Goal: Transaction & Acquisition: Purchase product/service

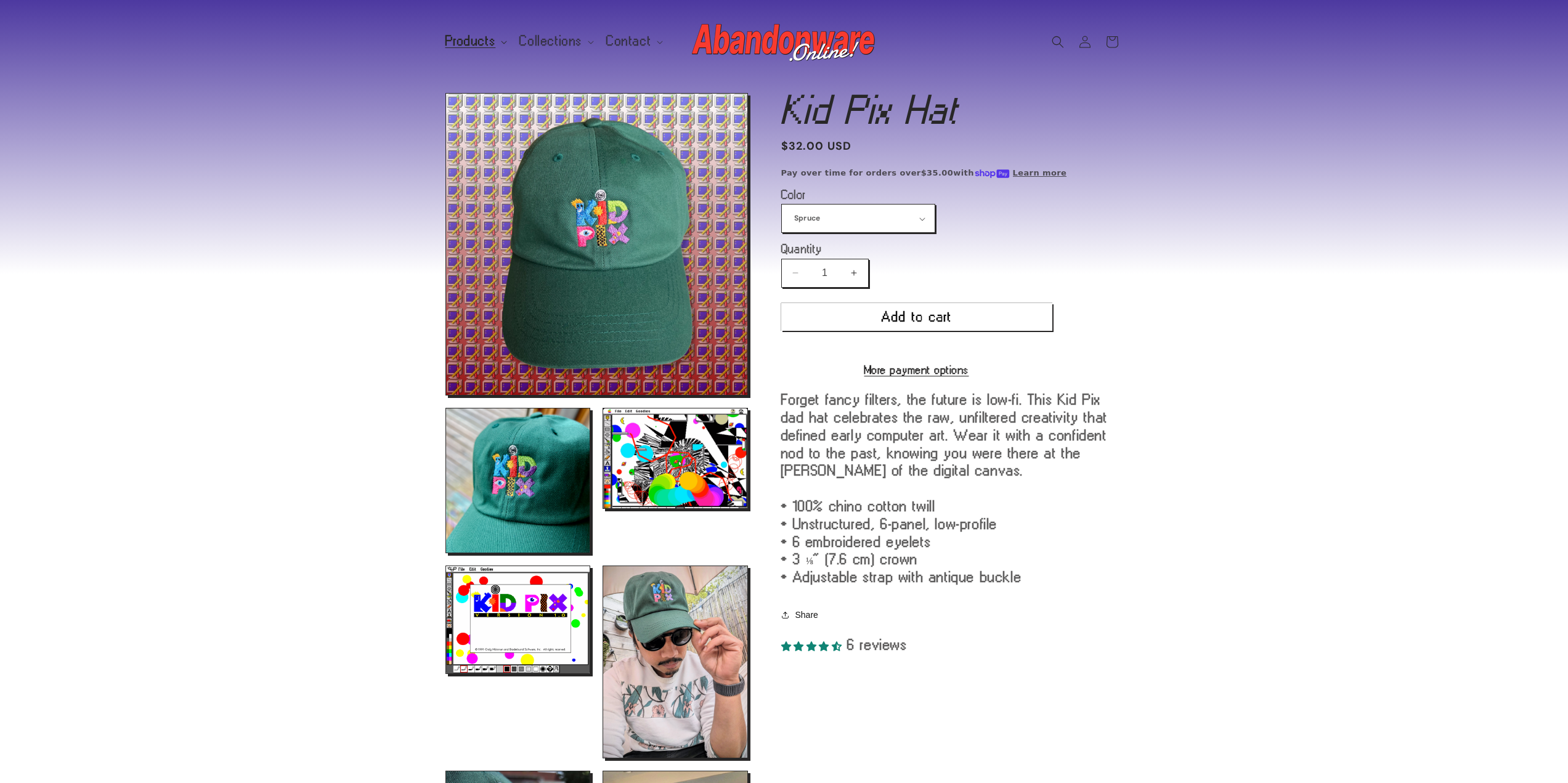
click at [456, 38] on span "Products" at bounding box center [470, 41] width 50 height 11
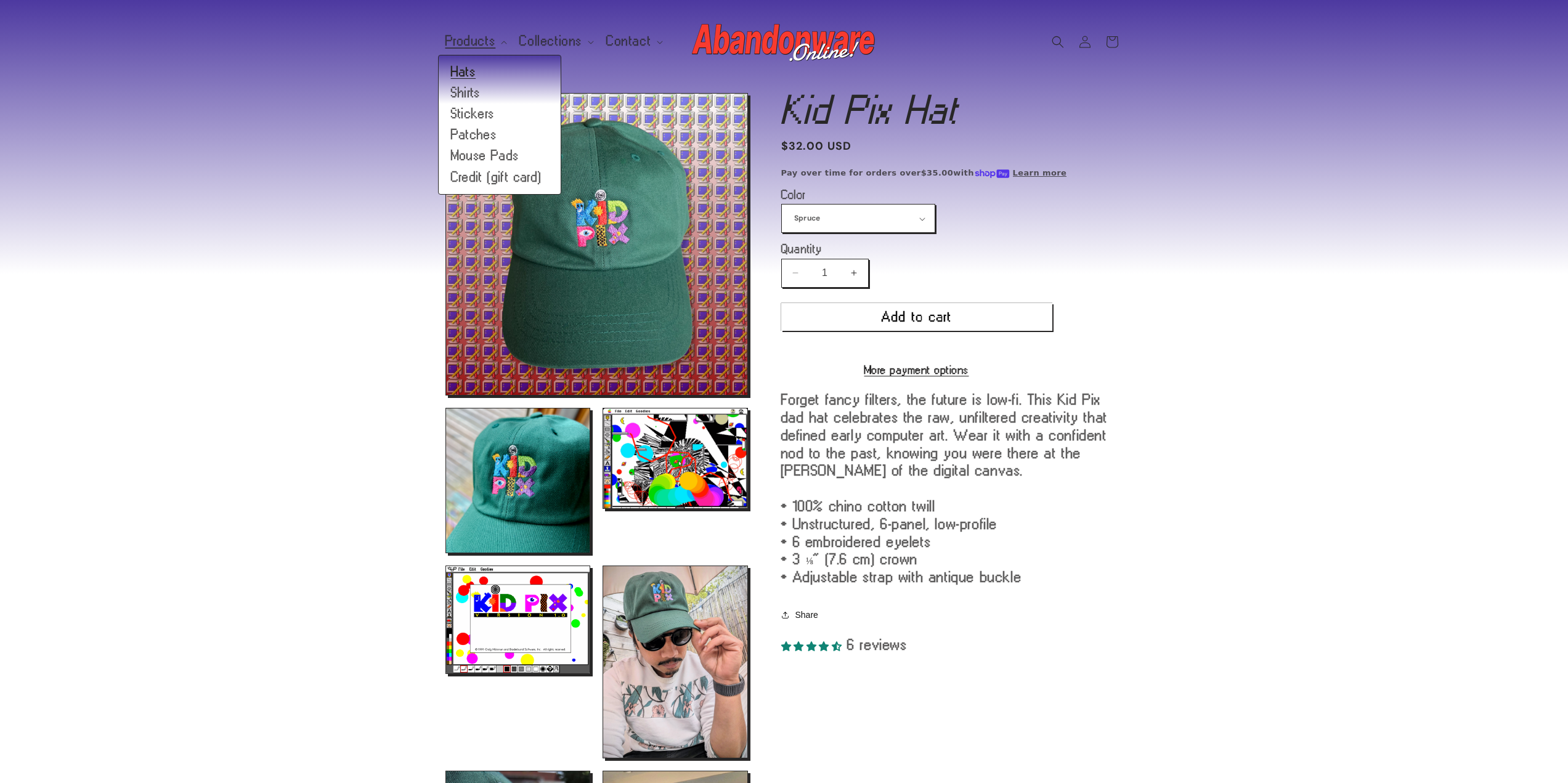
click at [469, 75] on link "Hats" at bounding box center [500, 72] width 122 height 21
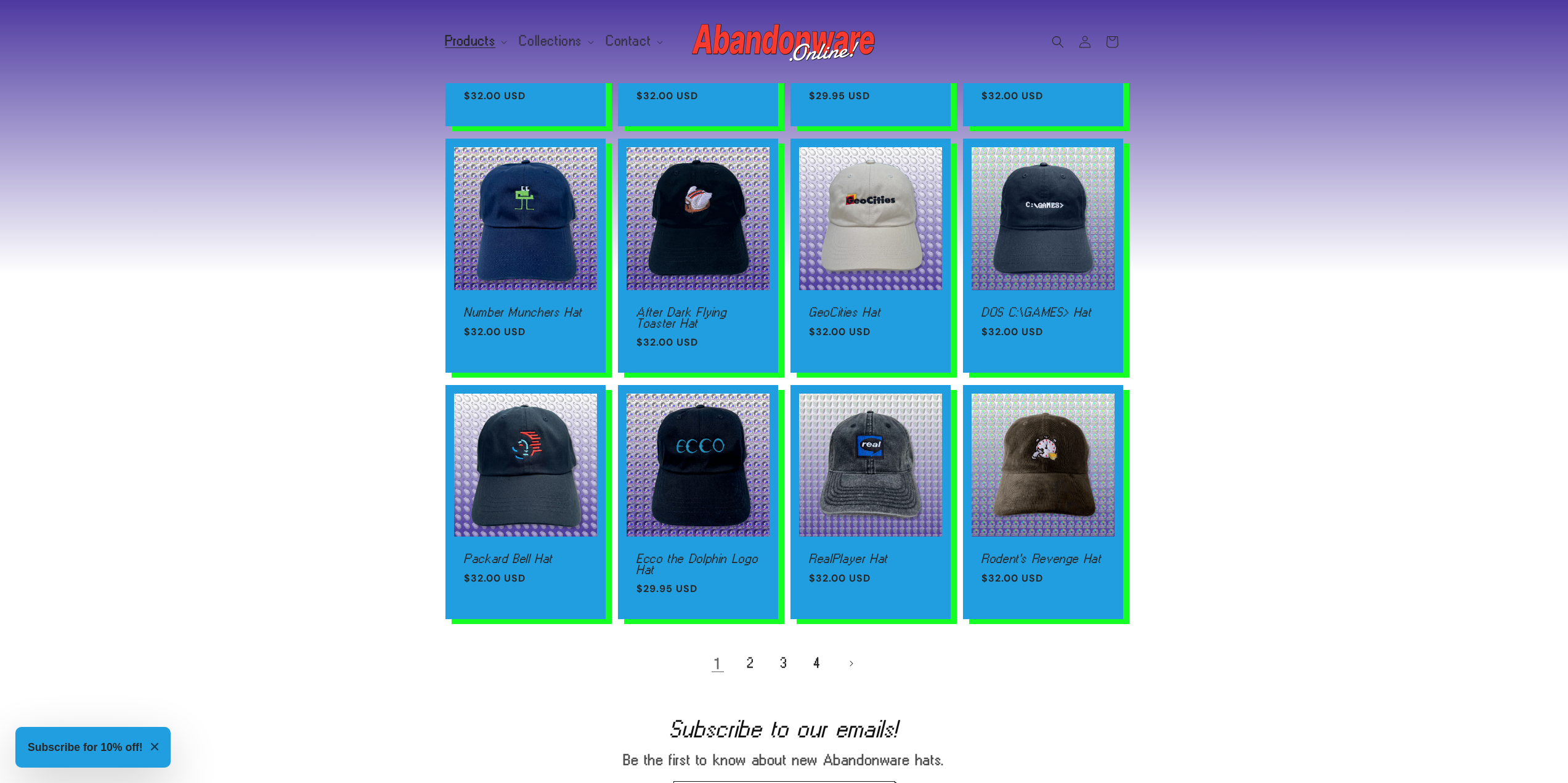
scroll to position [493, 0]
click at [824, 673] on link "4" at bounding box center [818, 663] width 27 height 27
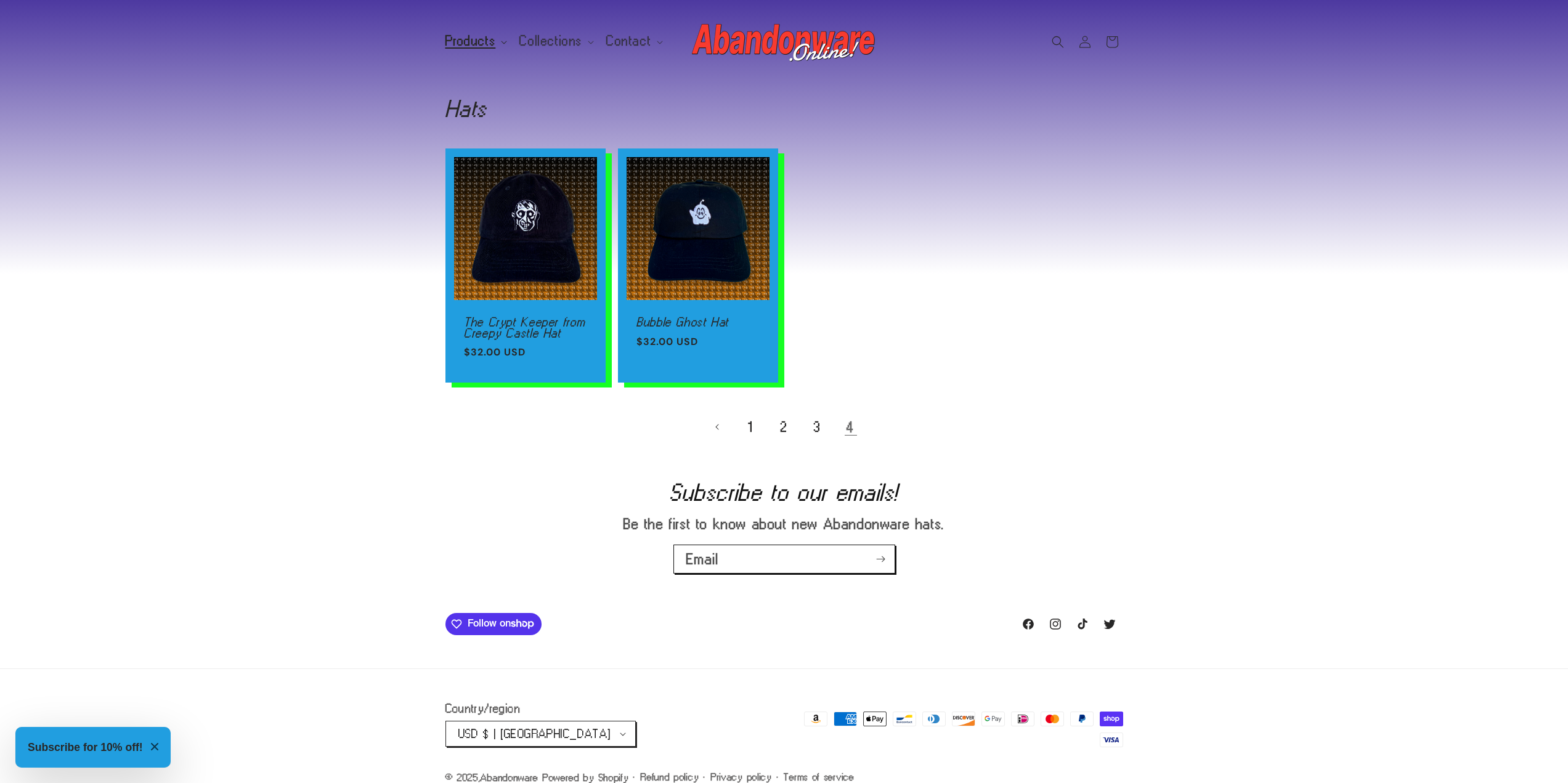
click at [494, 46] on summary "Products" at bounding box center [475, 42] width 75 height 26
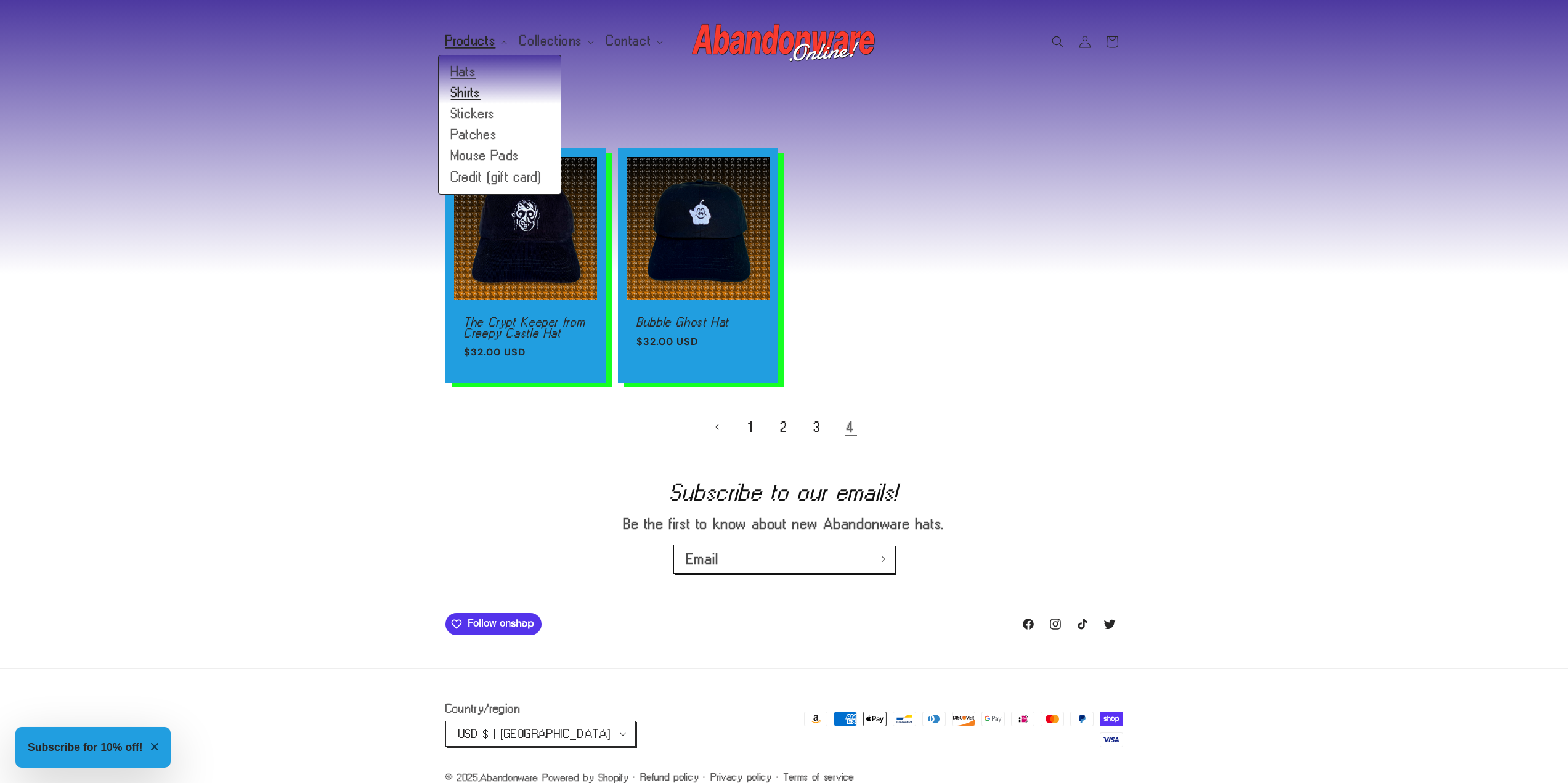
click at [490, 93] on link "Shirts" at bounding box center [500, 93] width 122 height 21
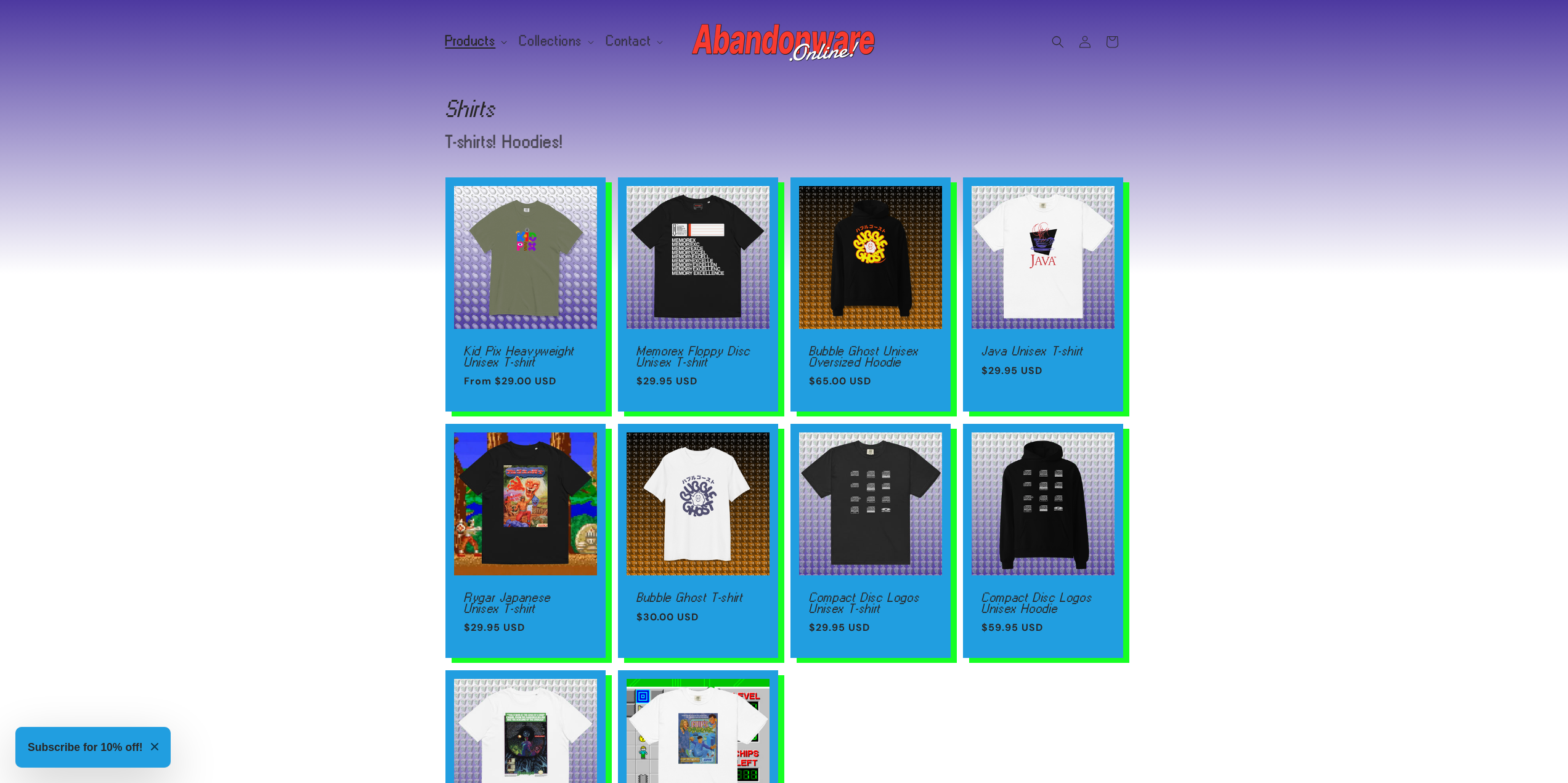
click at [481, 42] on span "Products" at bounding box center [470, 41] width 50 height 11
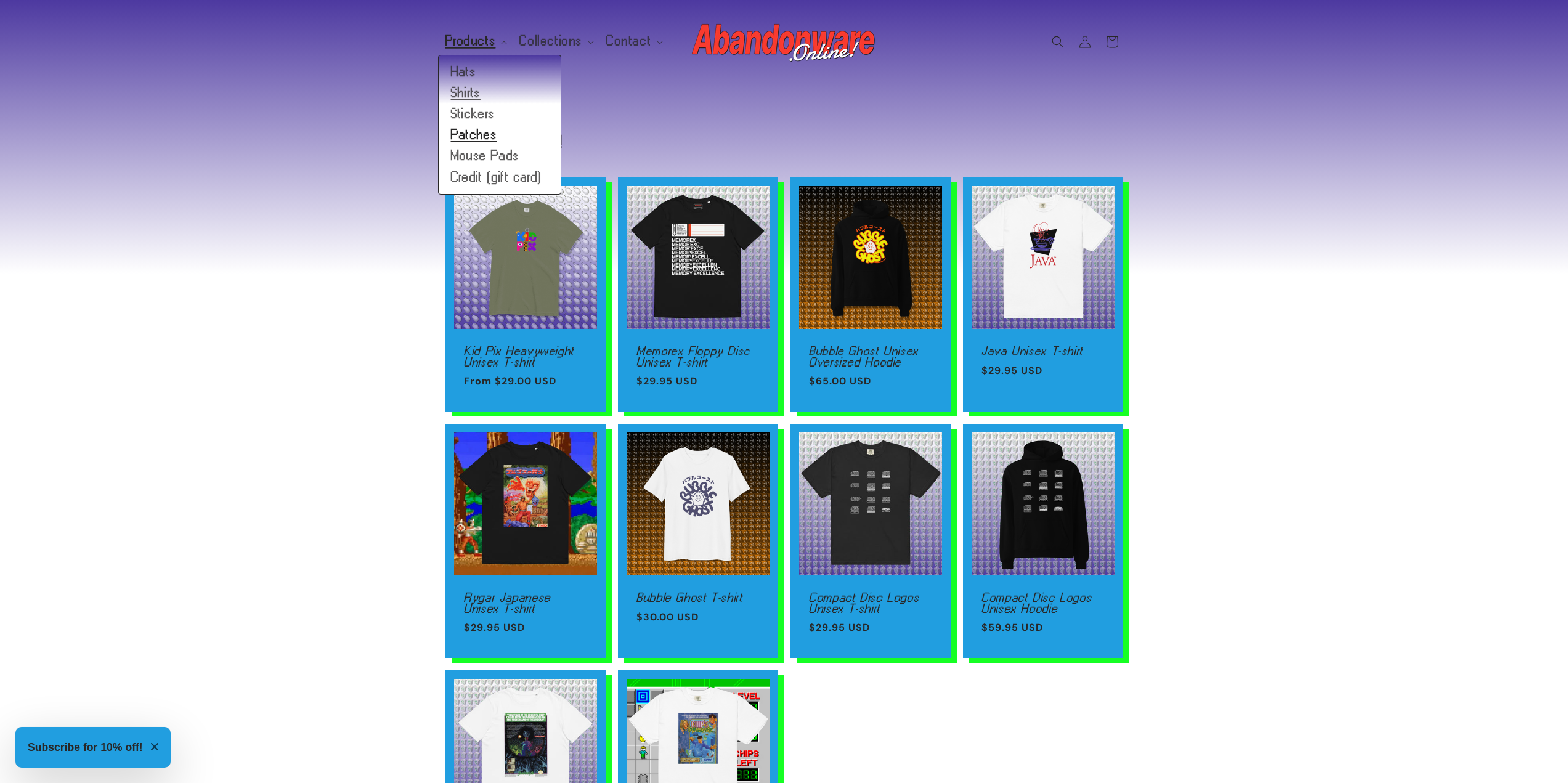
click at [475, 138] on link "Patches" at bounding box center [500, 134] width 122 height 21
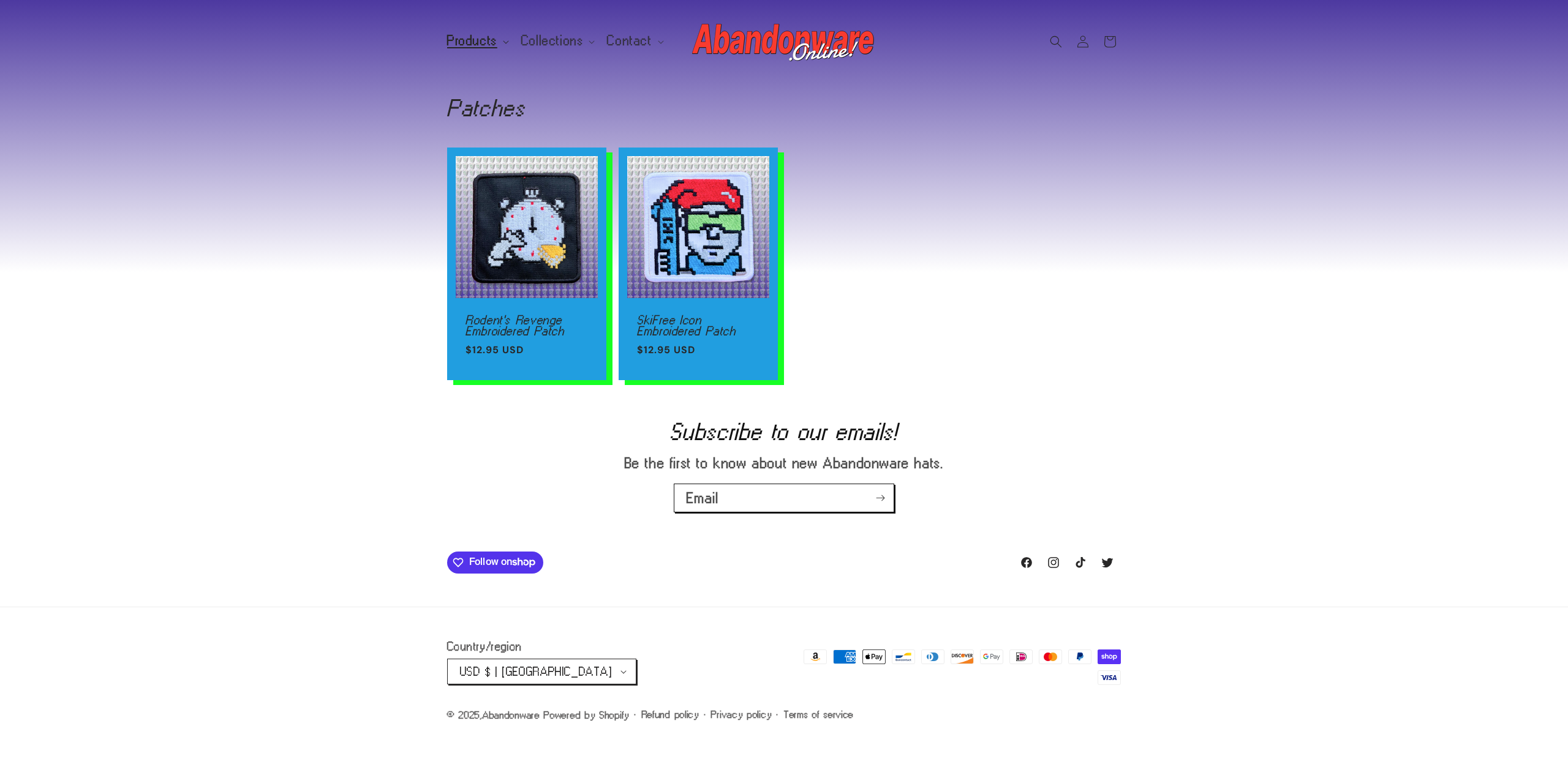
click at [454, 44] on span "Products" at bounding box center [472, 41] width 50 height 11
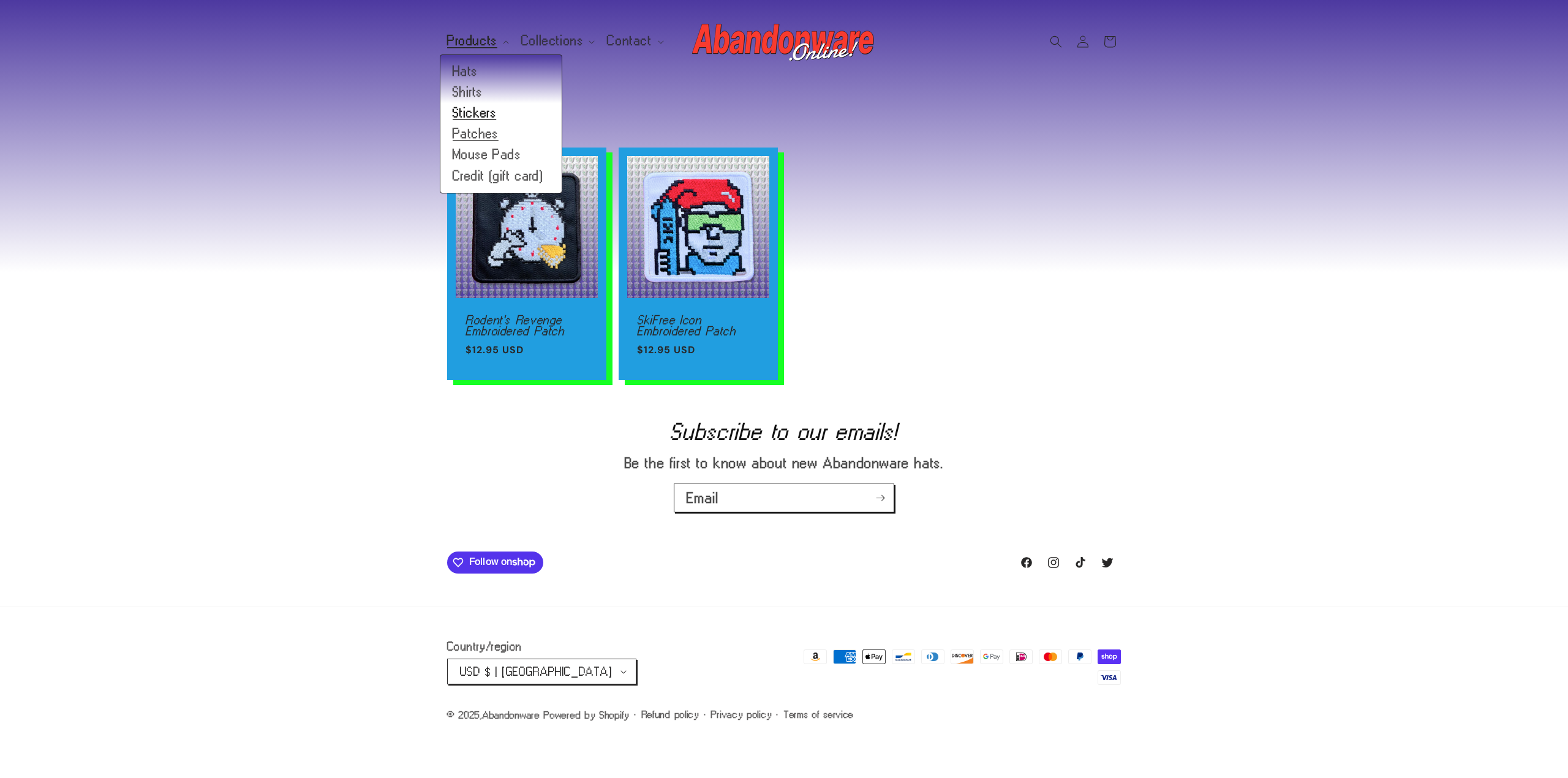
click at [472, 117] on link "Stickers" at bounding box center [501, 113] width 121 height 21
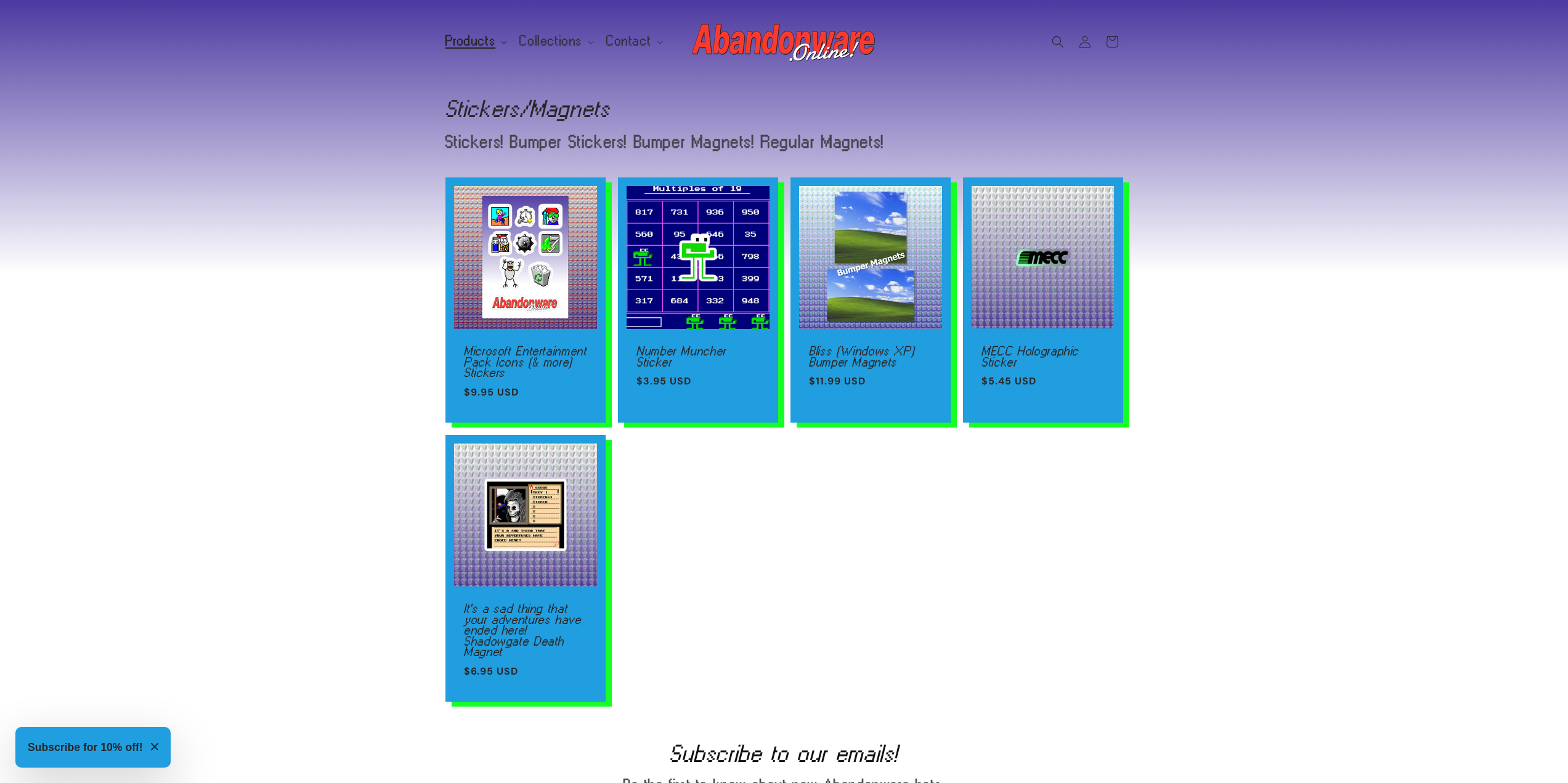
click at [468, 38] on span "Products" at bounding box center [470, 41] width 50 height 11
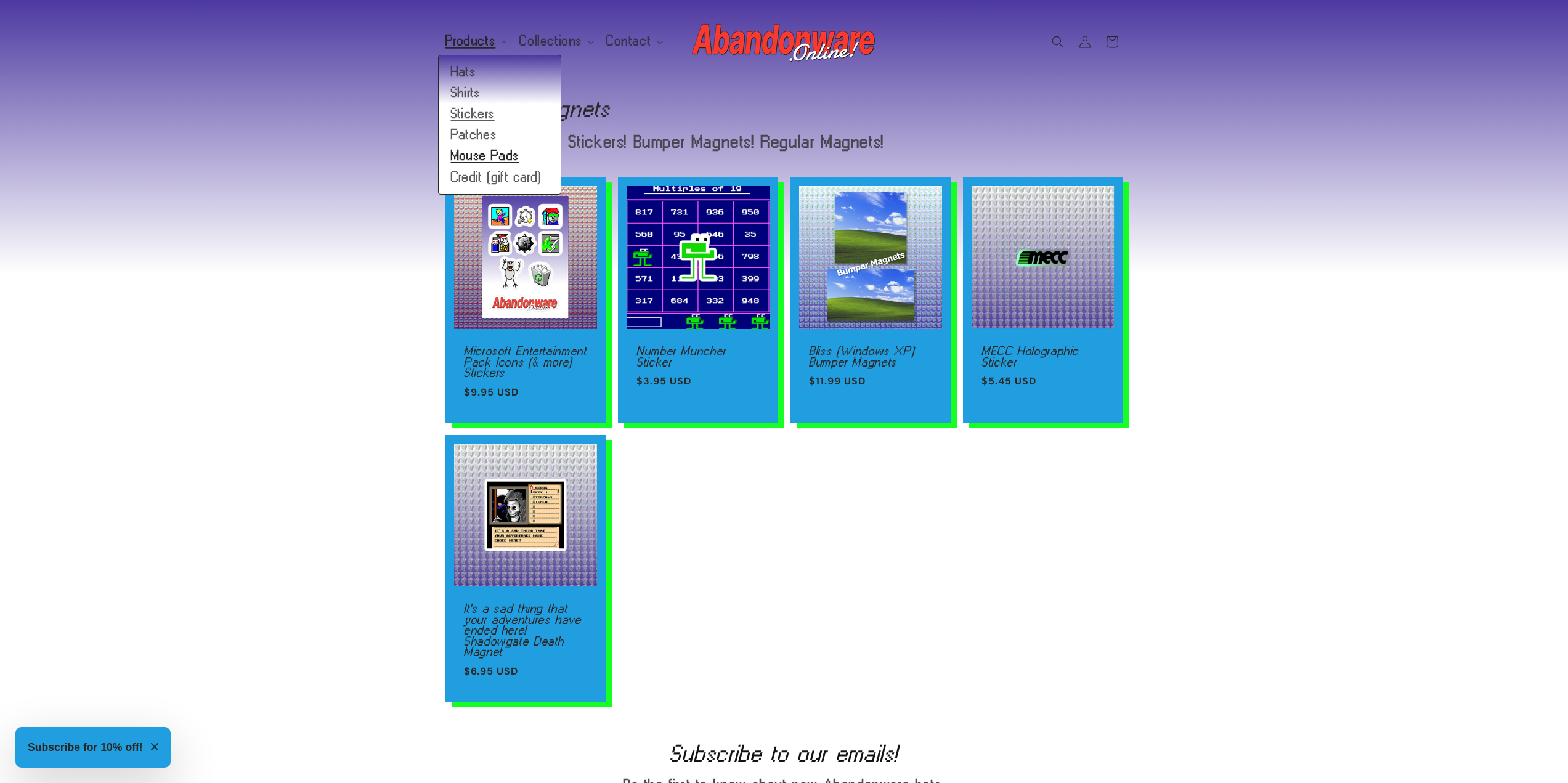
click at [496, 161] on link "Mouse Pads" at bounding box center [500, 155] width 122 height 21
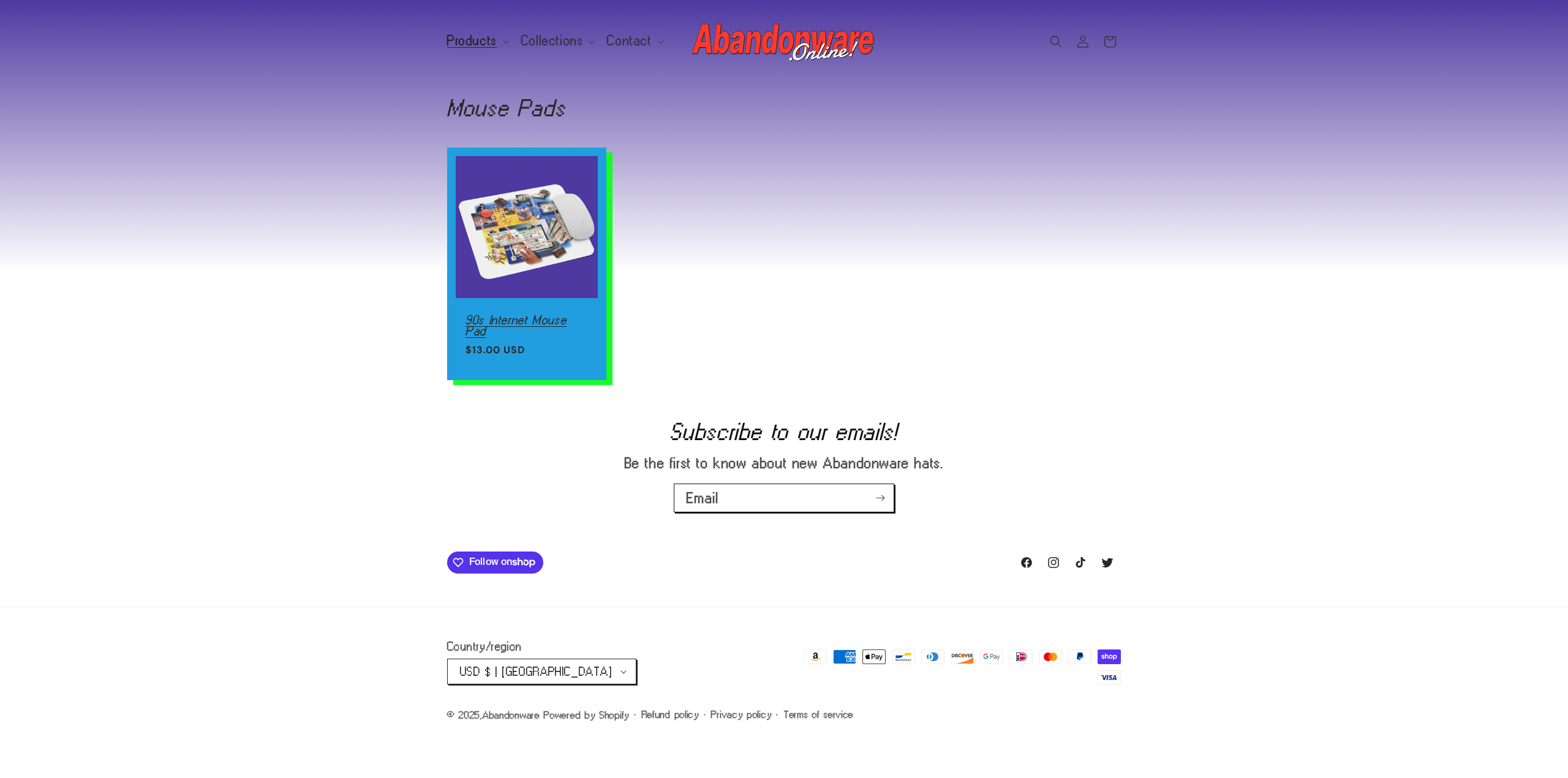
click at [500, 315] on link "90s Internet Mouse Pad" at bounding box center [527, 325] width 123 height 21
